Goal: Navigation & Orientation: Find specific page/section

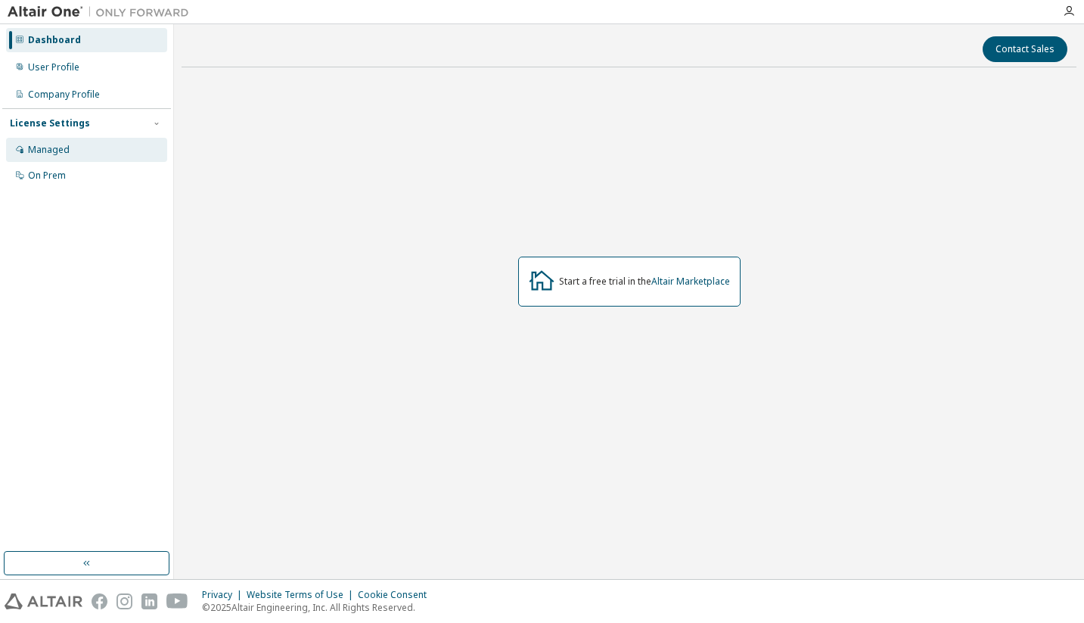
click at [117, 145] on div "Managed" at bounding box center [86, 150] width 161 height 24
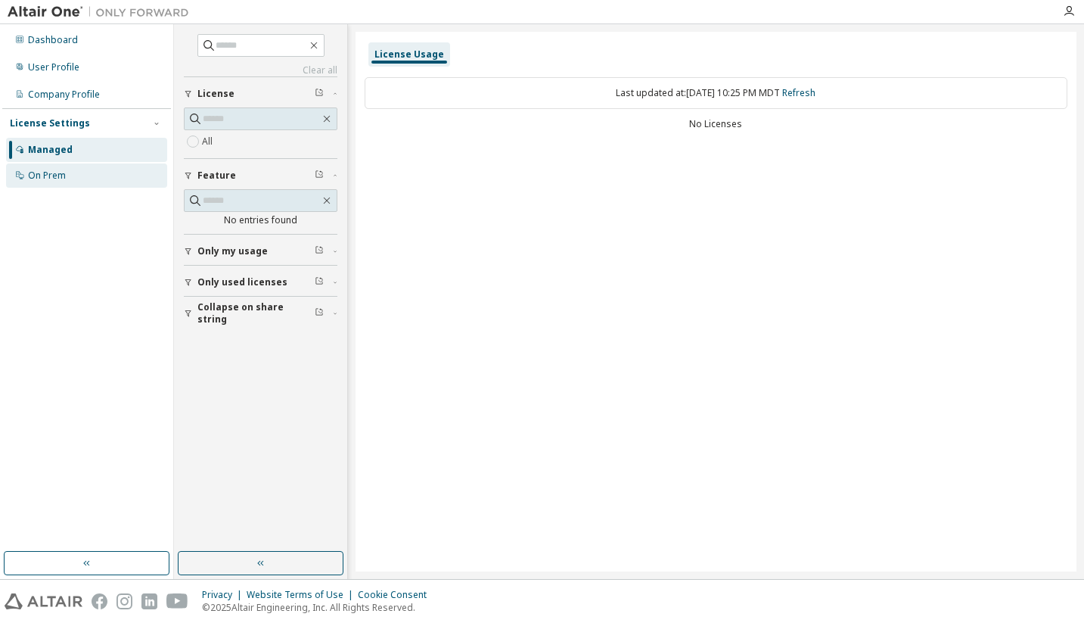
click at [106, 175] on div "On Prem" at bounding box center [86, 175] width 161 height 24
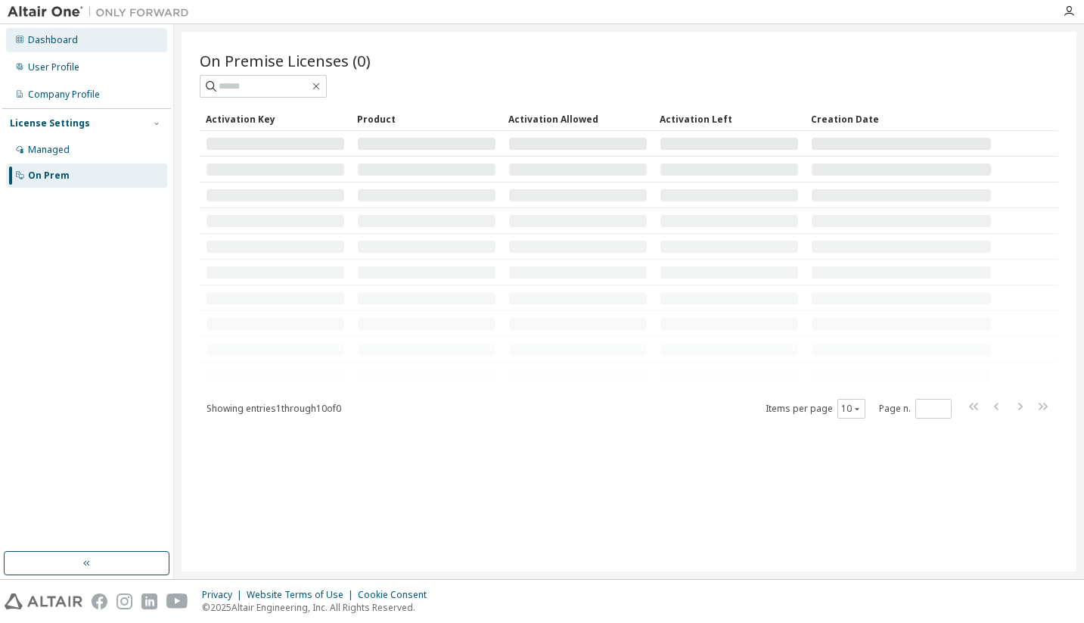
click at [101, 44] on div "Dashboard" at bounding box center [86, 40] width 161 height 24
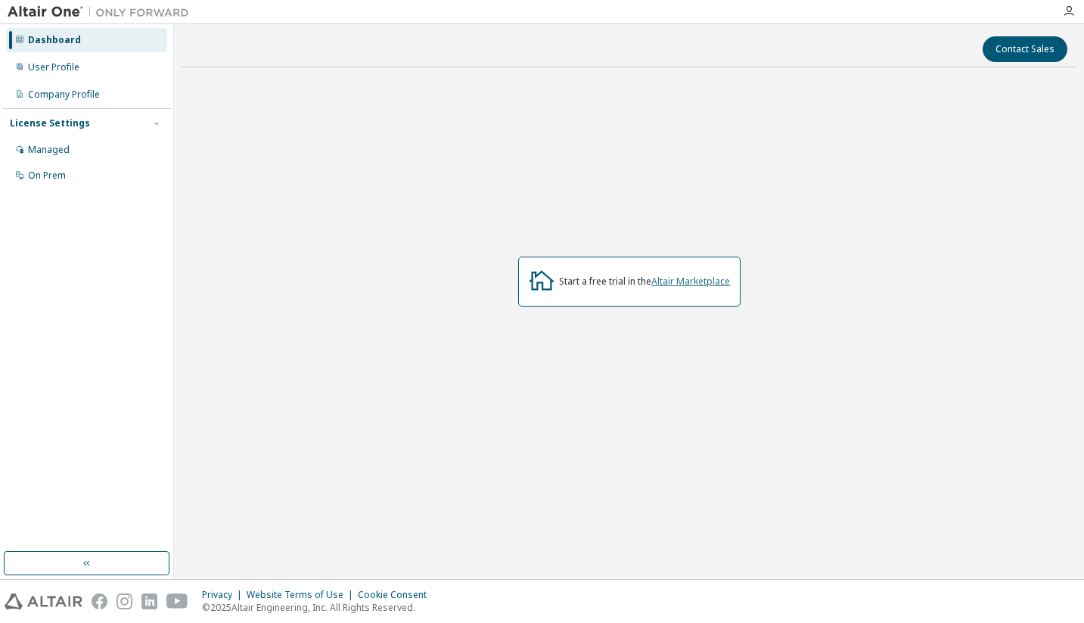
click at [689, 280] on link "Altair Marketplace" at bounding box center [691, 281] width 79 height 13
